Goal: Navigation & Orientation: Go to known website

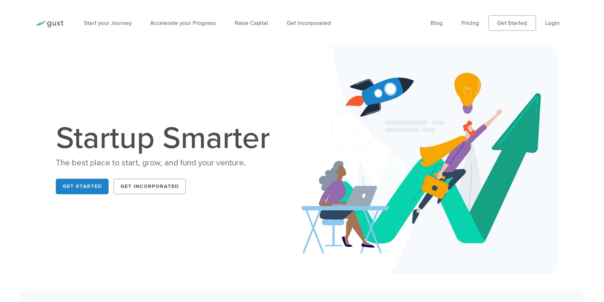
click at [553, 19] on li "Login" at bounding box center [552, 23] width 14 height 9
click at [554, 22] on link "Login" at bounding box center [552, 23] width 14 height 7
click at [552, 24] on link "Login" at bounding box center [552, 23] width 14 height 7
